Goal: Information Seeking & Learning: Learn about a topic

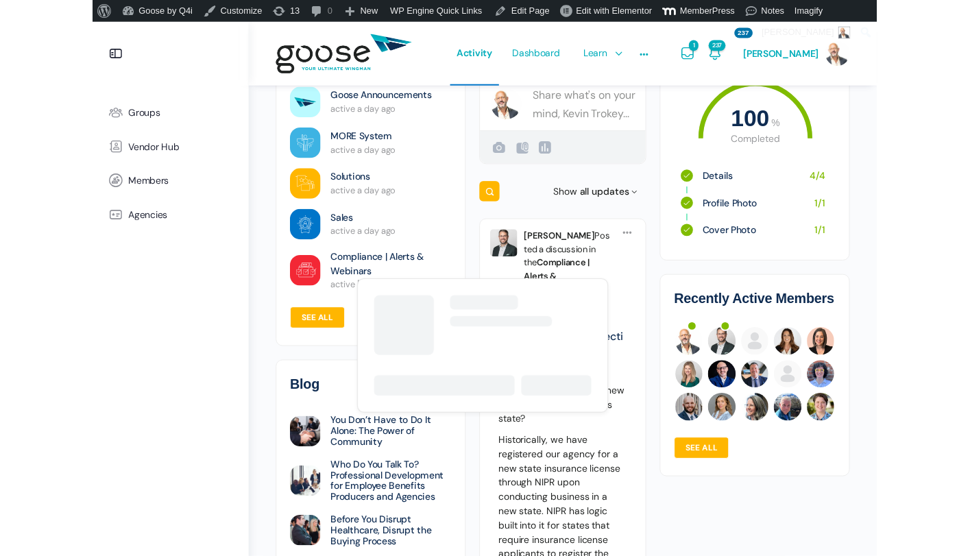
scroll to position [77, 0]
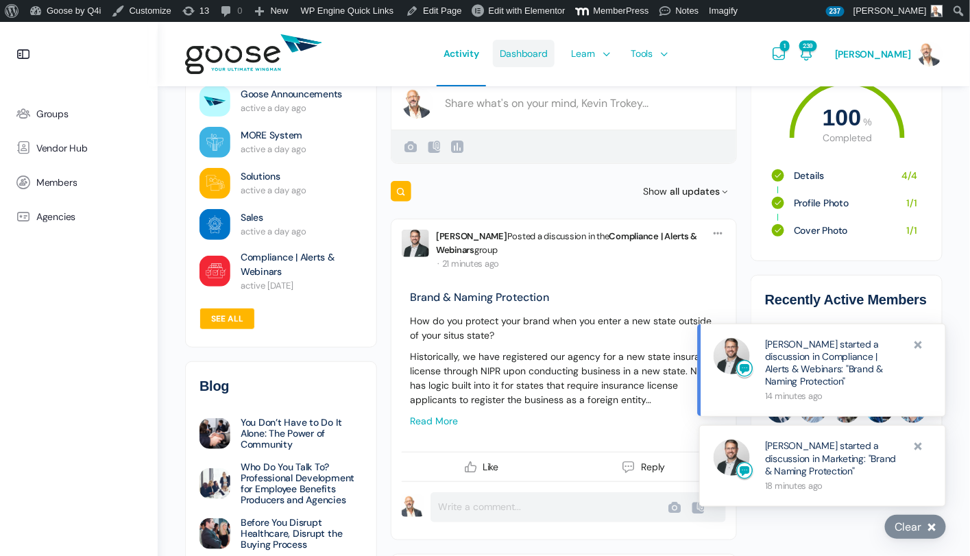
click at [537, 57] on span "Dashboard" at bounding box center [524, 53] width 48 height 64
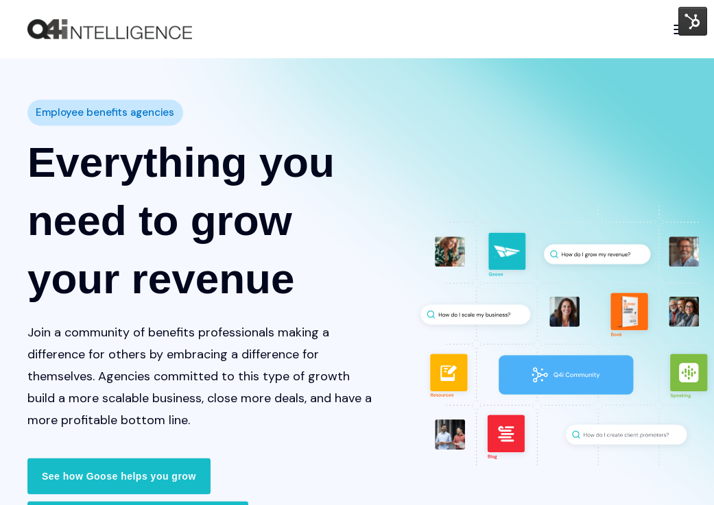
click at [388, 39] on div "Goose by Q4i Goose Platform Goose Pricing MORE™ Sales Training Vendor Services …" at bounding box center [356, 29] width 659 height 31
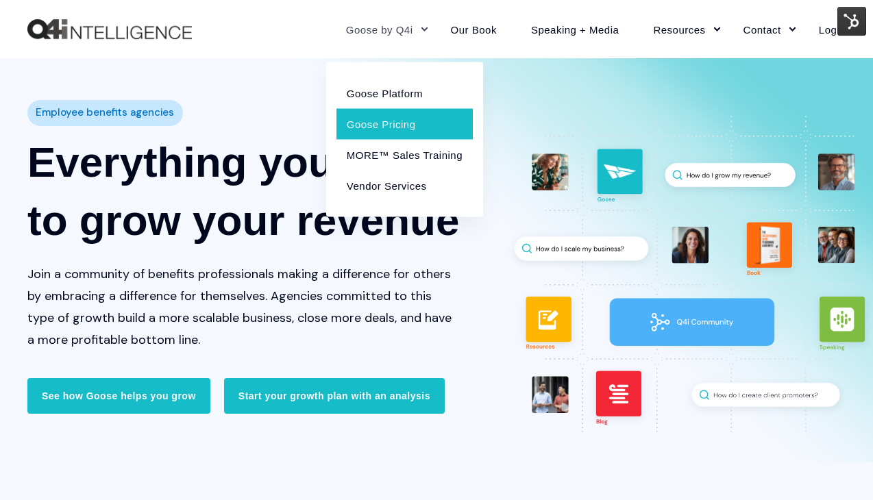
click at [394, 121] on link "Goose Pricing" at bounding box center [405, 123] width 136 height 31
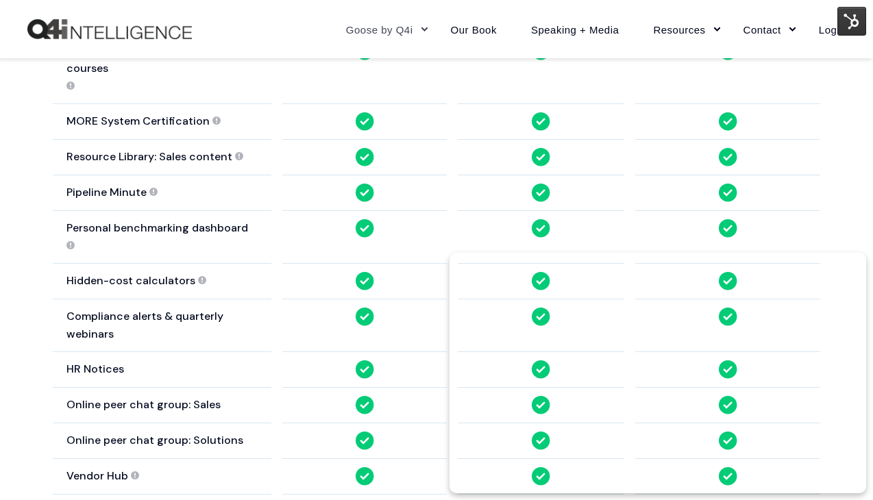
scroll to position [1166, 0]
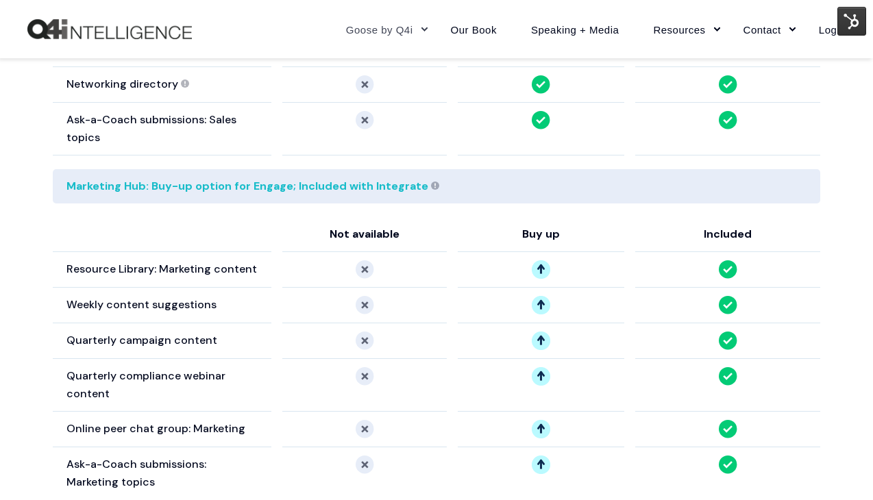
scroll to position [1731, 0]
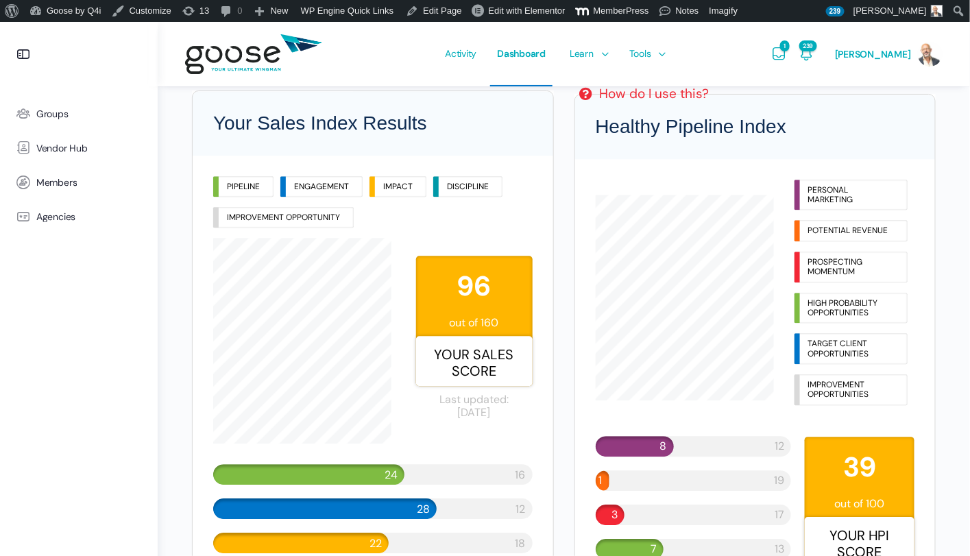
scroll to position [1084, 0]
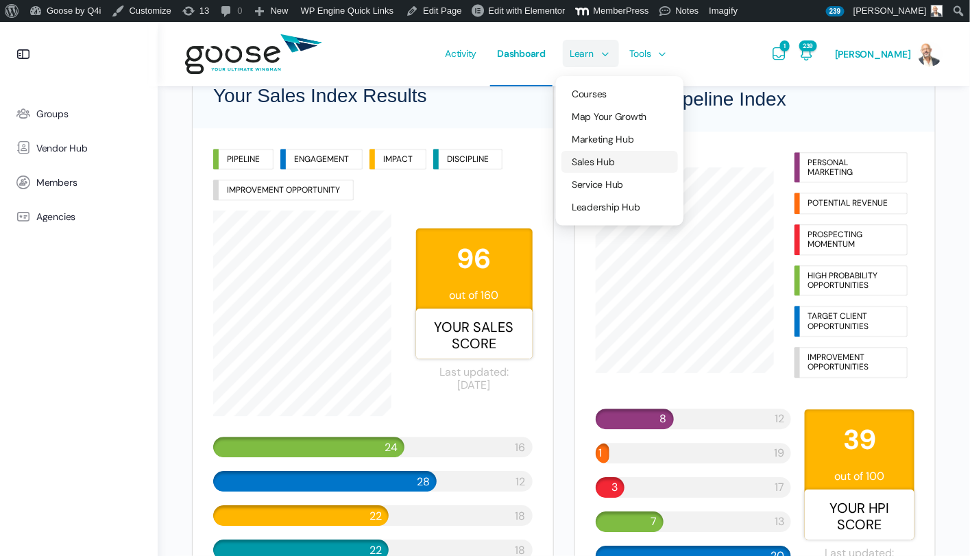
click at [604, 160] on span "Sales Hub" at bounding box center [593, 162] width 43 height 12
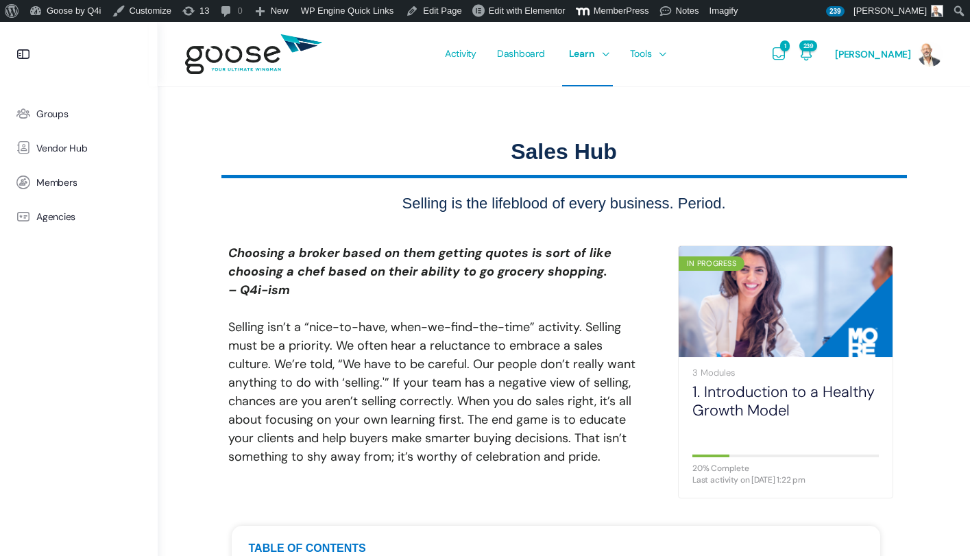
click at [592, 56] on e-page-transition at bounding box center [485, 278] width 970 height 556
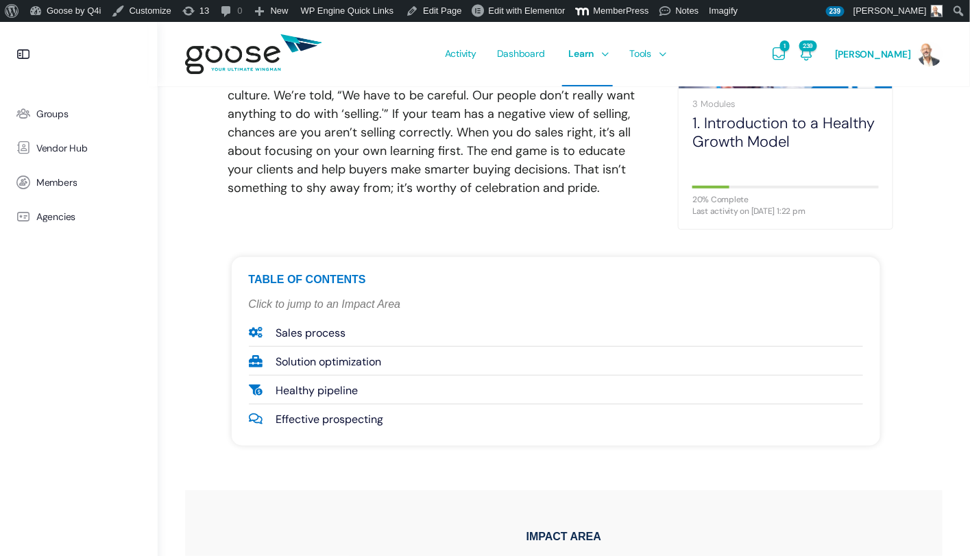
scroll to position [269, 0]
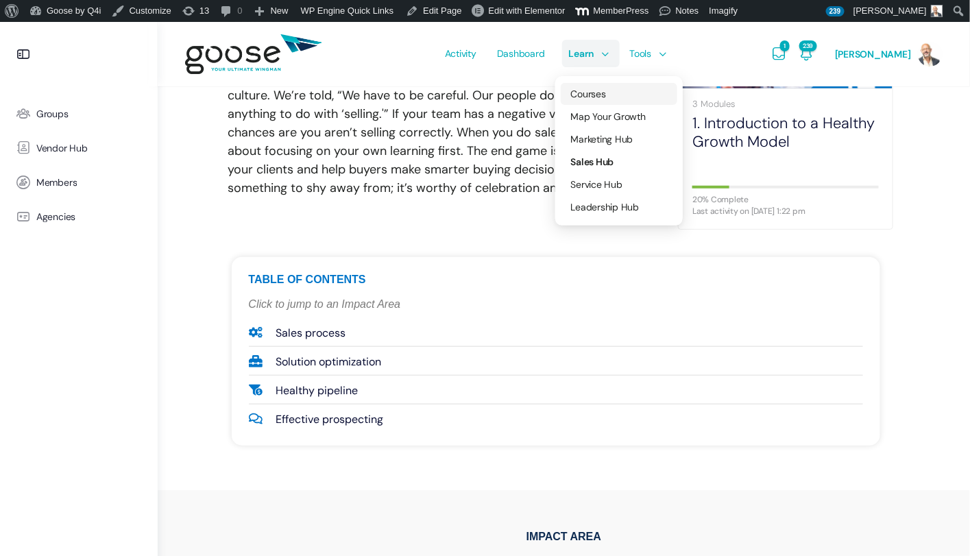
click at [606, 97] on span "Courses" at bounding box center [588, 94] width 35 height 12
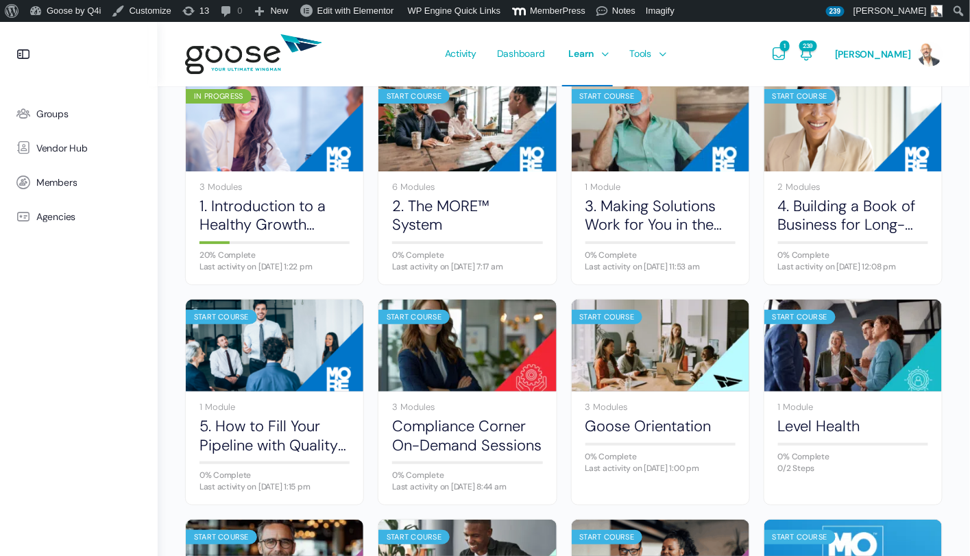
scroll to position [172, 0]
